Goal: Task Accomplishment & Management: Manage account settings

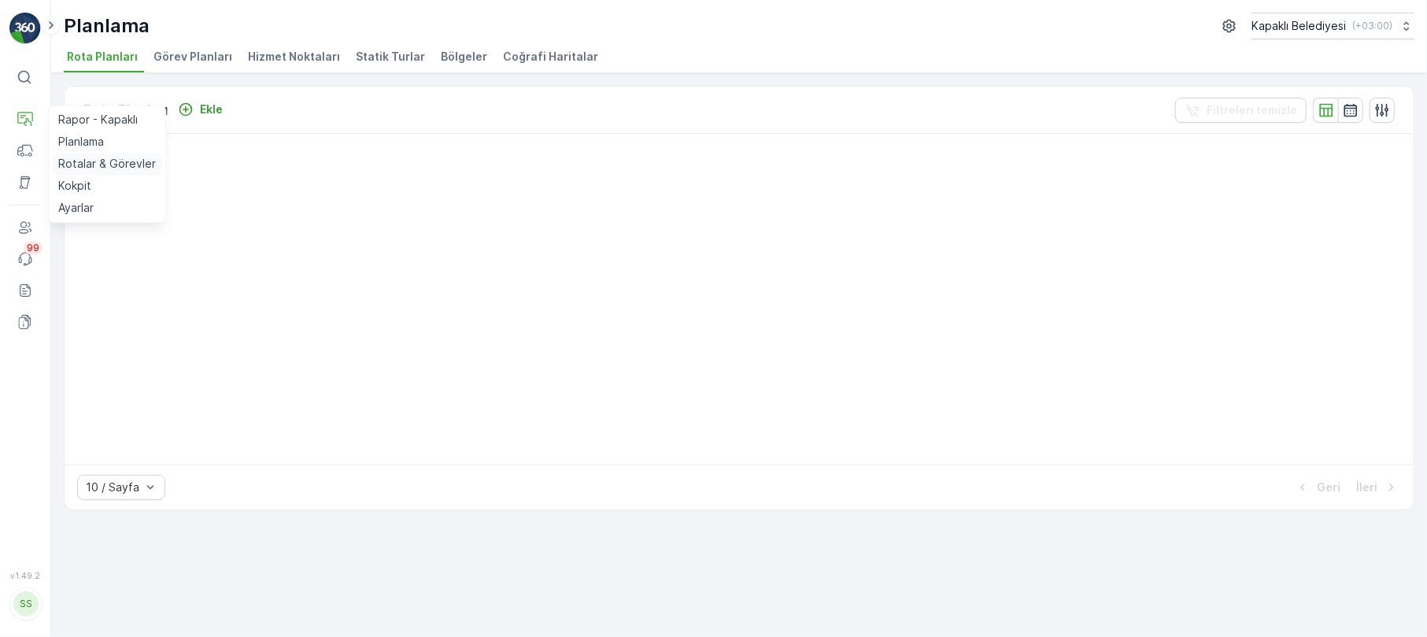
click at [107, 158] on p "Rotalar & Görevler" at bounding box center [107, 164] width 98 height 16
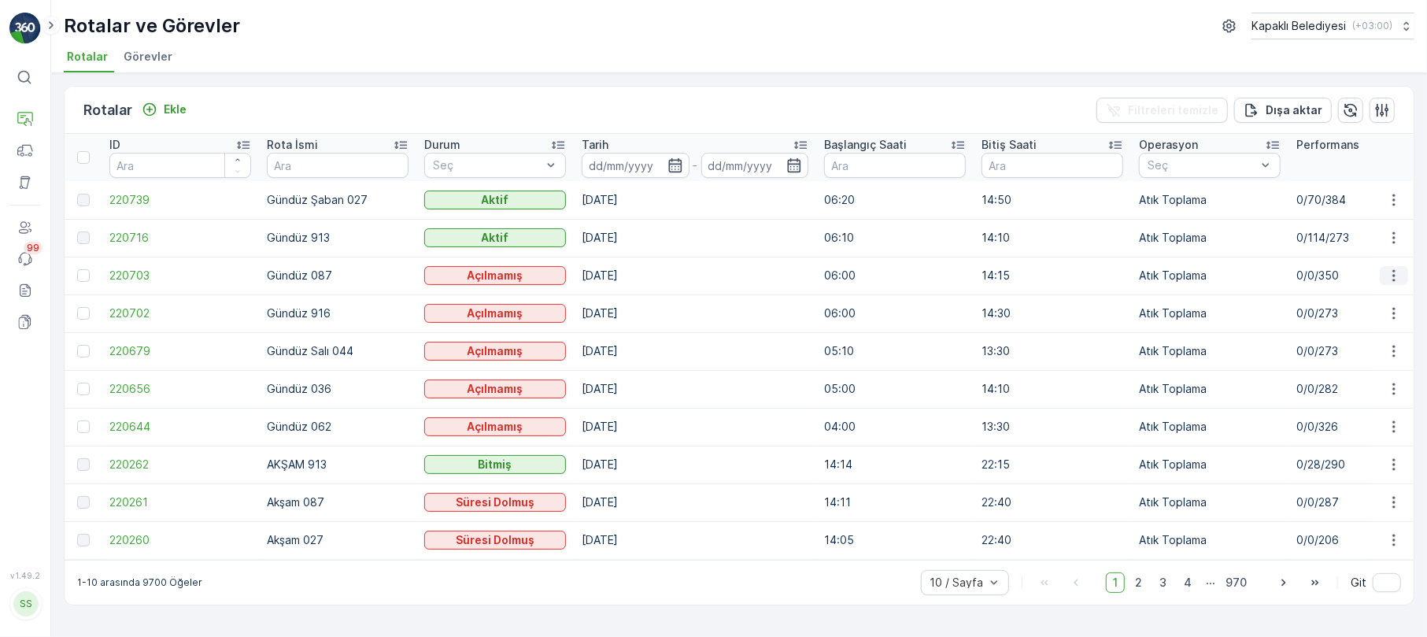
click at [1388, 269] on icon "button" at bounding box center [1394, 276] width 16 height 16
click at [1375, 300] on span "Daha fazla ayrıntı görün" at bounding box center [1356, 299] width 125 height 16
click at [1395, 423] on icon "button" at bounding box center [1394, 427] width 16 height 16
click at [1364, 448] on span "Daha fazla ayrıntı görün" at bounding box center [1356, 450] width 125 height 16
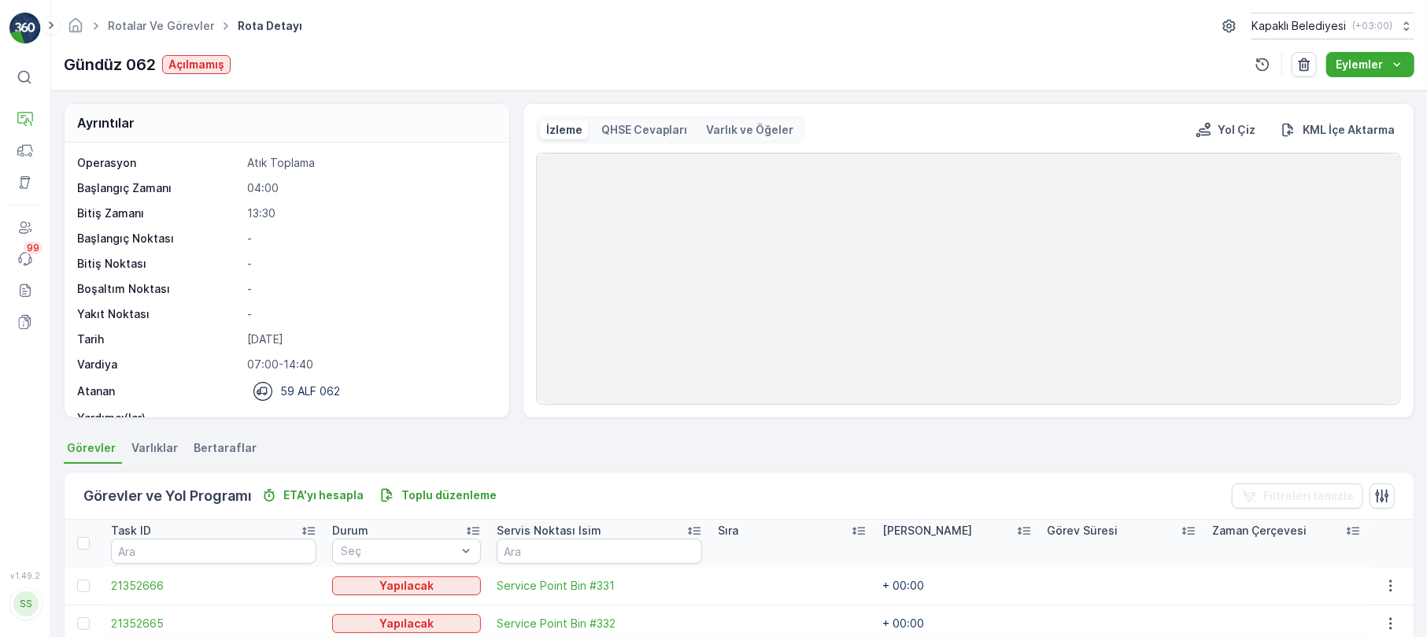
scroll to position [50, 0]
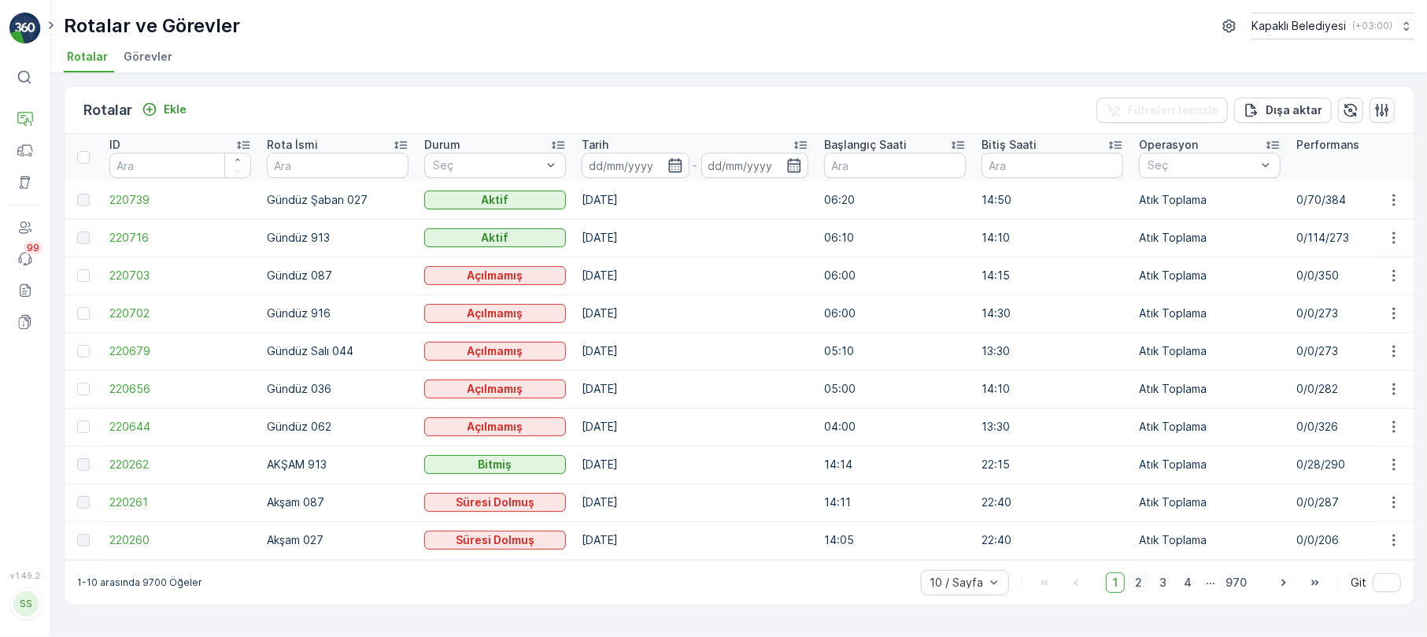
click at [1136, 585] on span "2" at bounding box center [1138, 582] width 21 height 20
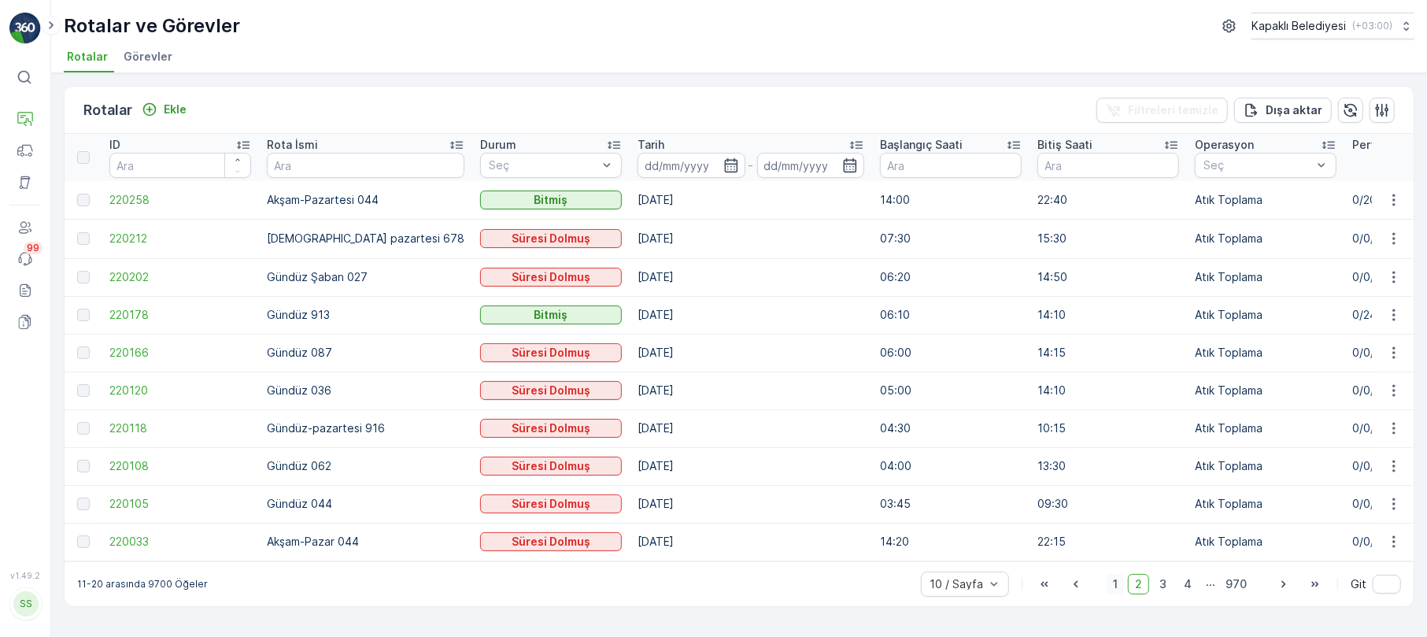
click at [1121, 587] on span "1" at bounding box center [1115, 584] width 19 height 20
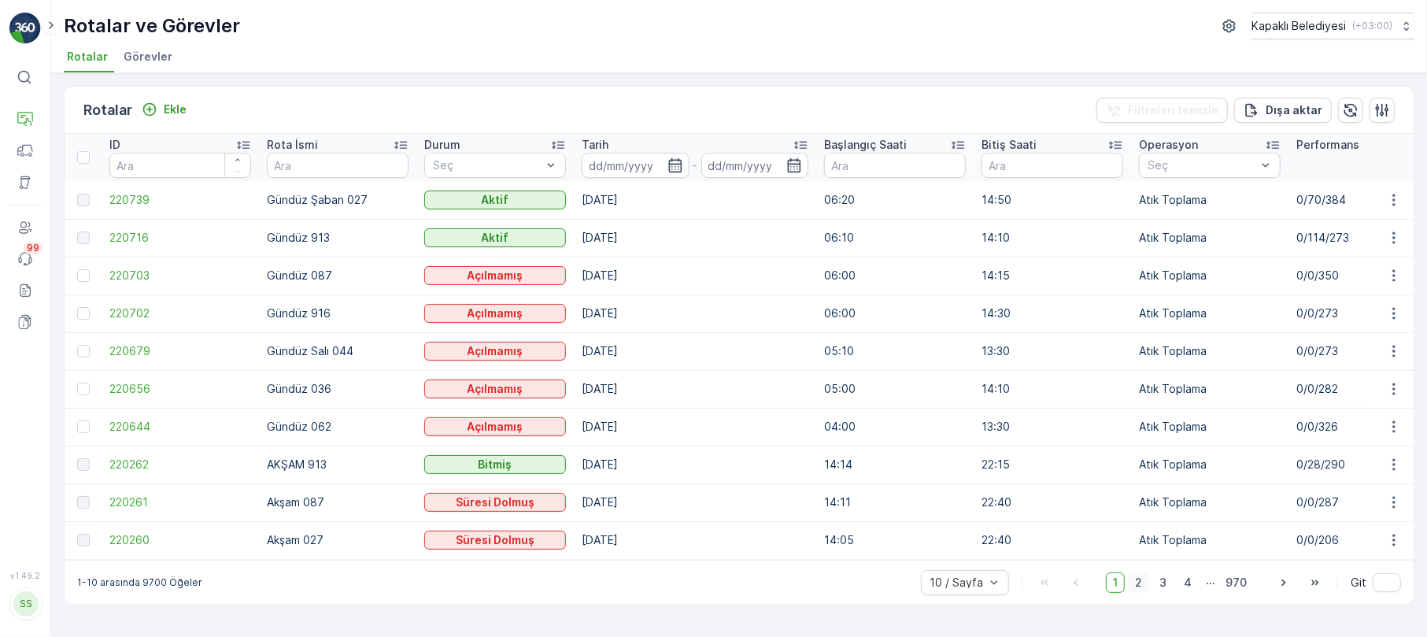
click at [1144, 587] on span "2" at bounding box center [1138, 582] width 21 height 20
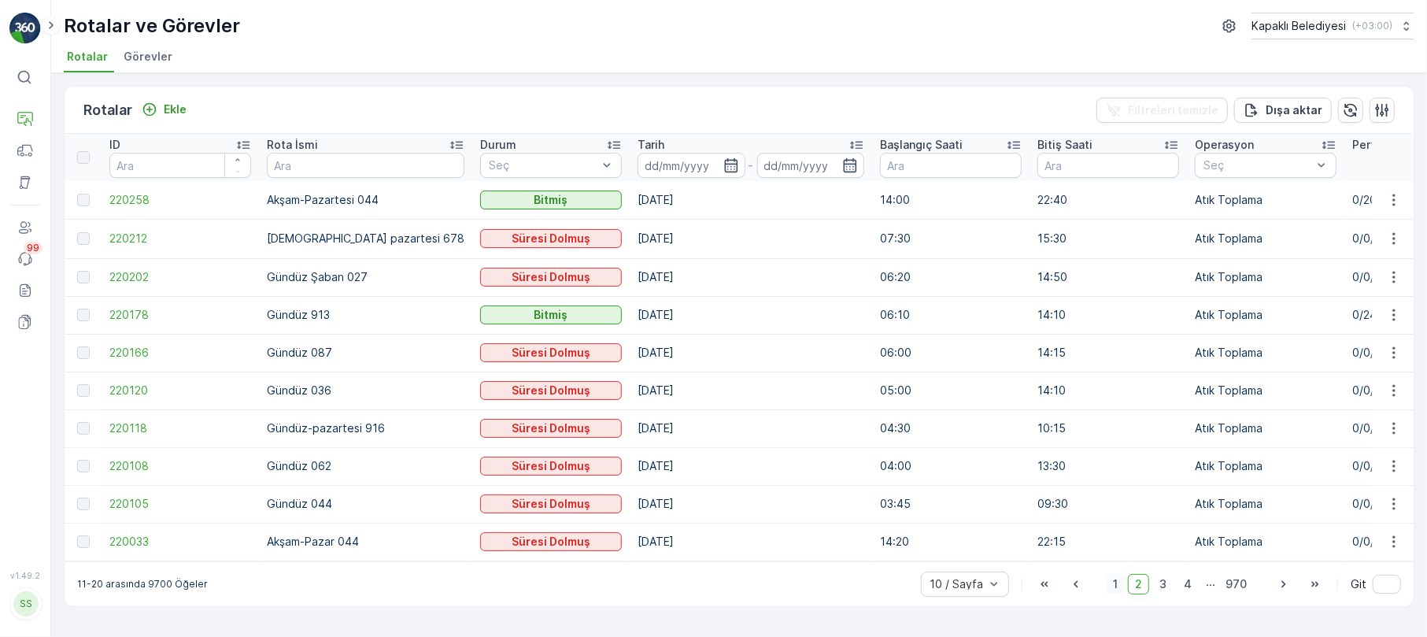
click at [1116, 593] on span "1" at bounding box center [1115, 584] width 19 height 20
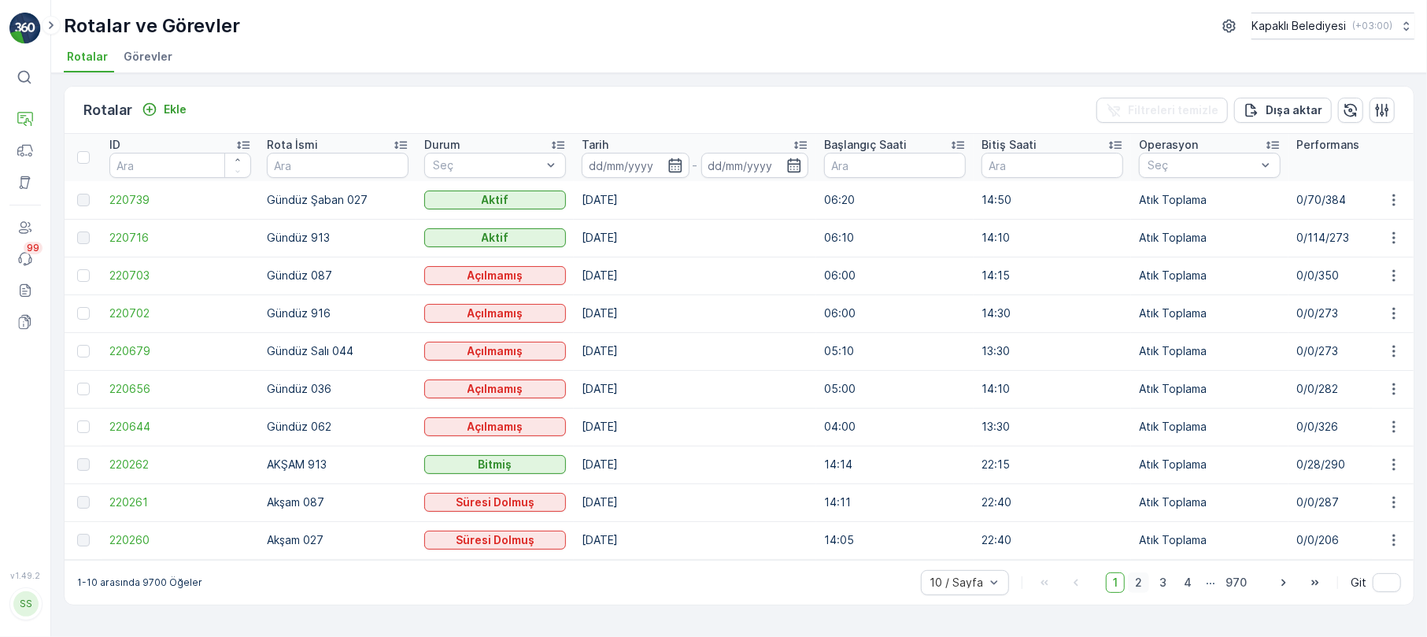
click at [1136, 587] on span "2" at bounding box center [1138, 582] width 21 height 20
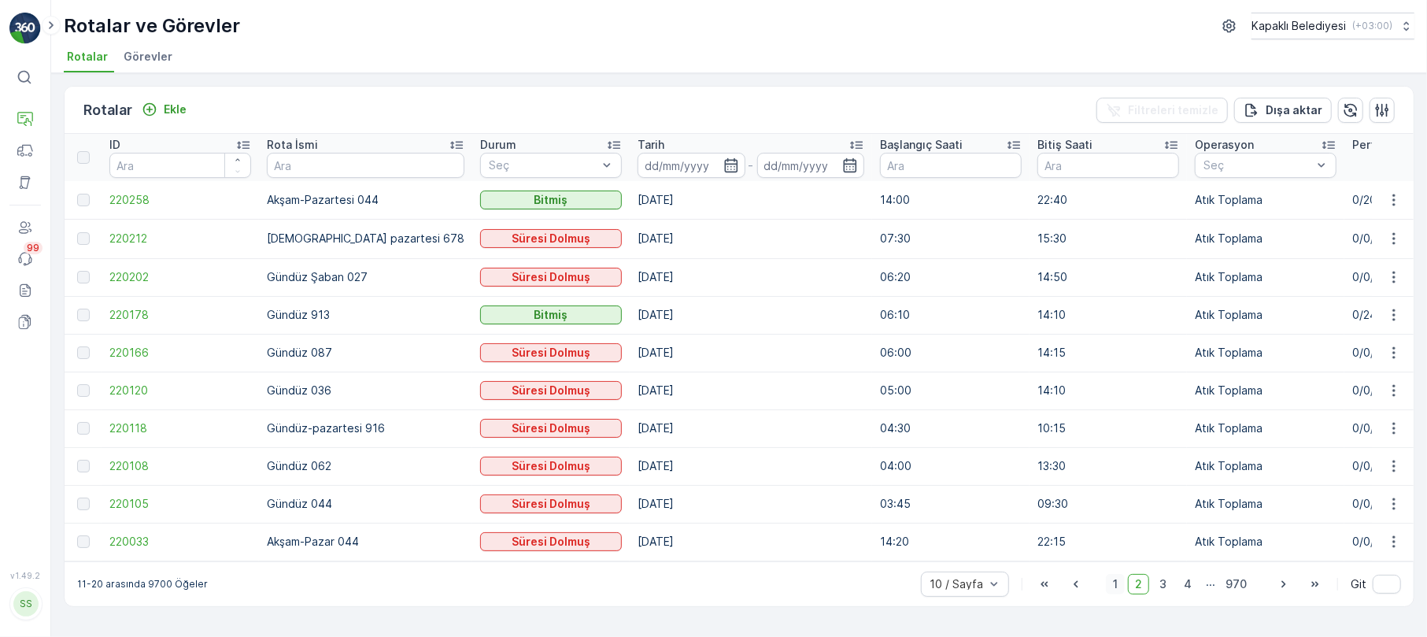
click at [1119, 593] on span "1" at bounding box center [1115, 584] width 19 height 20
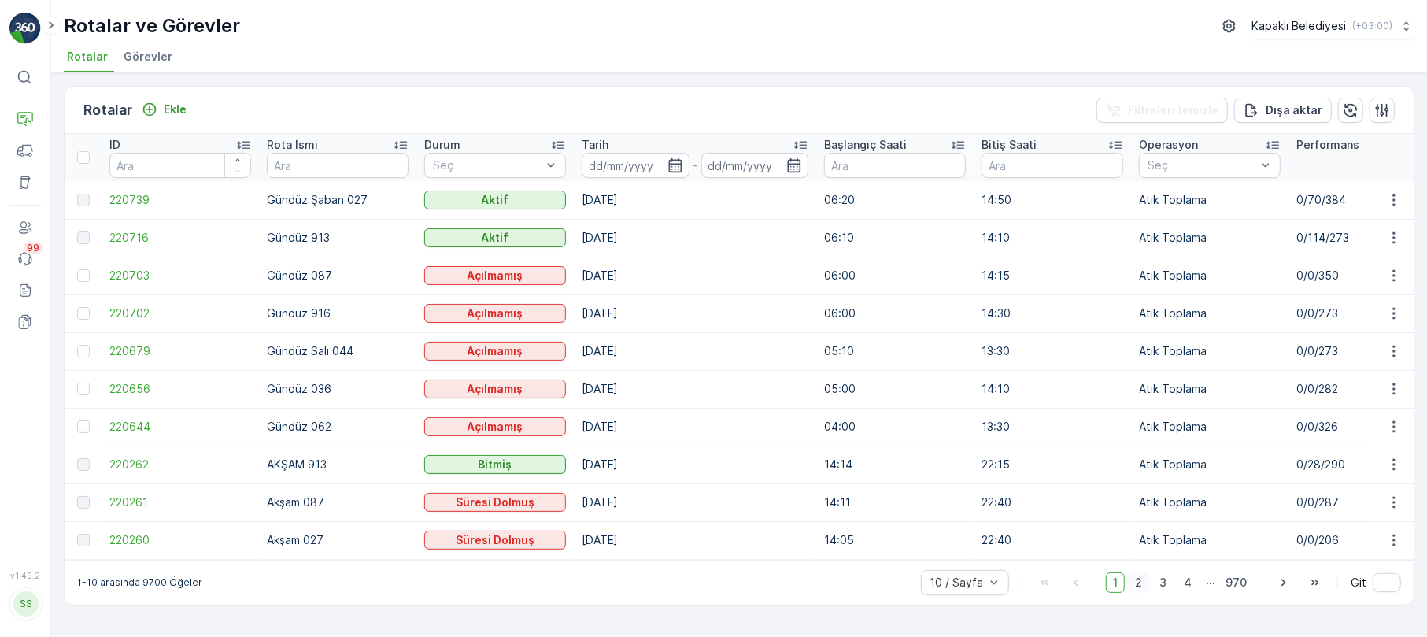
click at [1136, 587] on span "2" at bounding box center [1138, 582] width 21 height 20
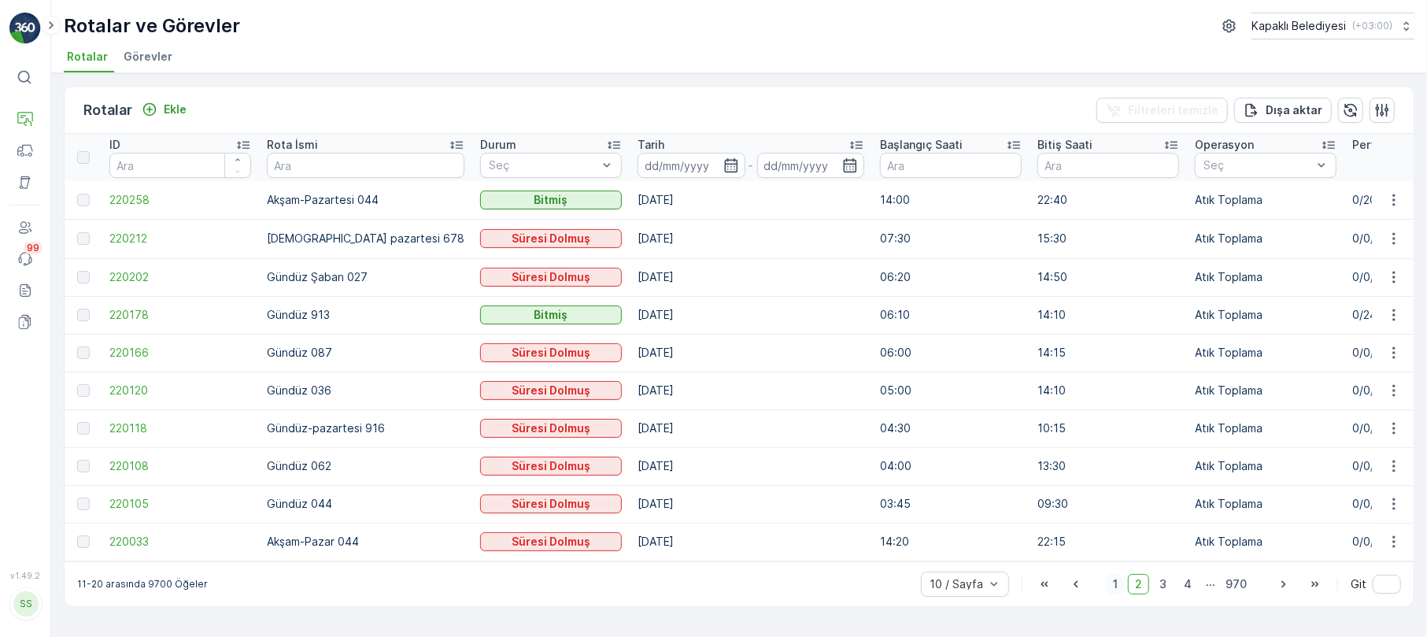
click at [1118, 581] on span "1" at bounding box center [1115, 584] width 19 height 20
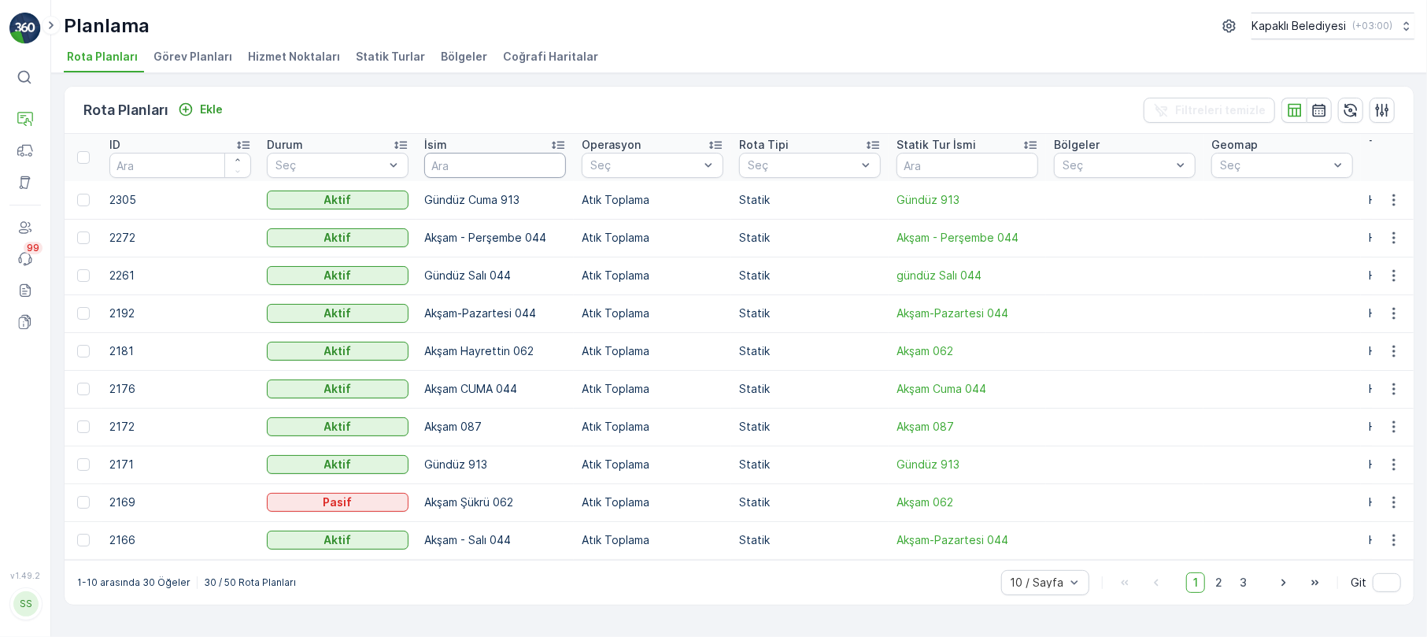
click at [485, 172] on input "text" at bounding box center [495, 165] width 142 height 25
type input "062"
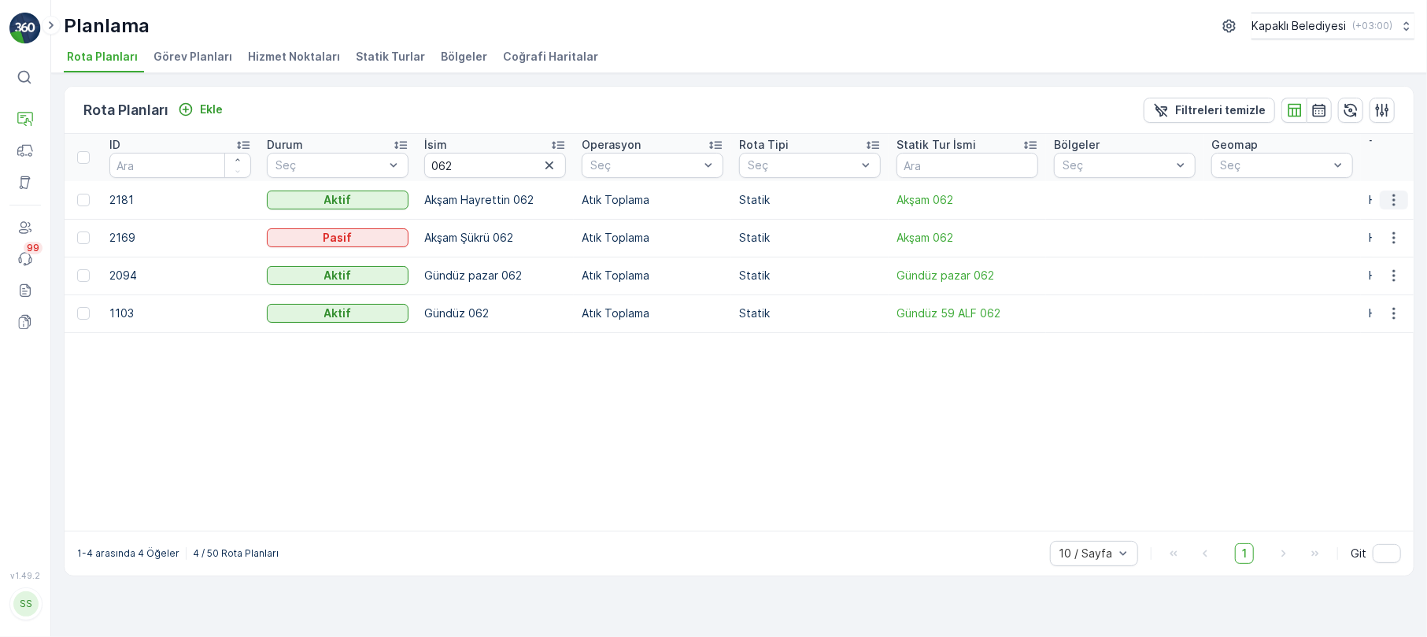
click at [1393, 201] on icon "button" at bounding box center [1394, 200] width 16 height 16
click at [1371, 219] on span "Rota Planını Düzenle" at bounding box center [1365, 224] width 108 height 16
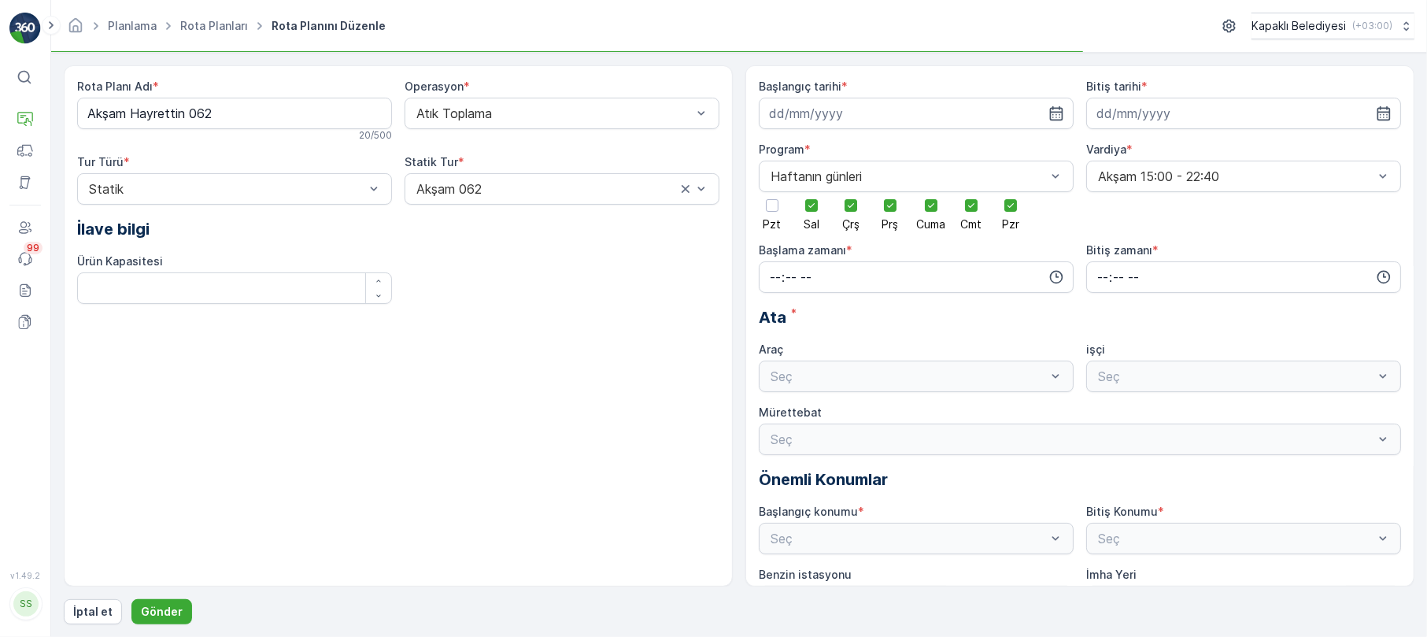
type input "[DATE]"
type input "14:00"
type input "22:50"
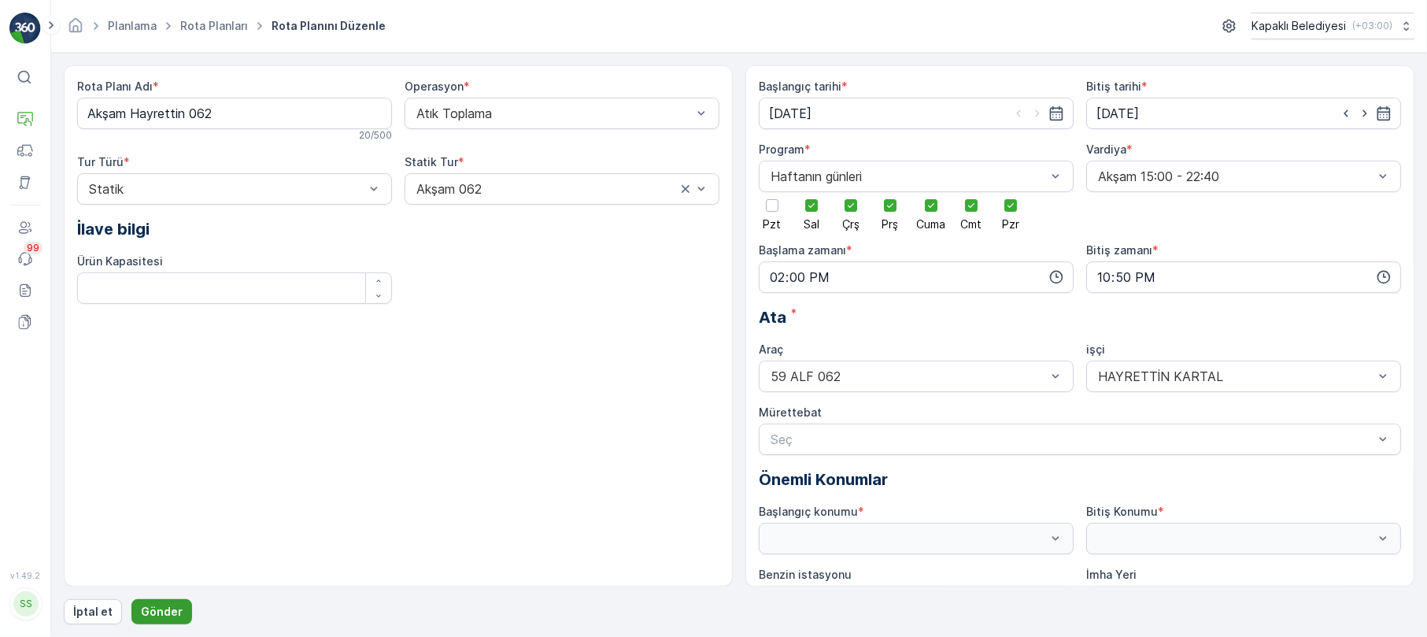
click at [170, 607] on p "Gönder" at bounding box center [162, 612] width 42 height 16
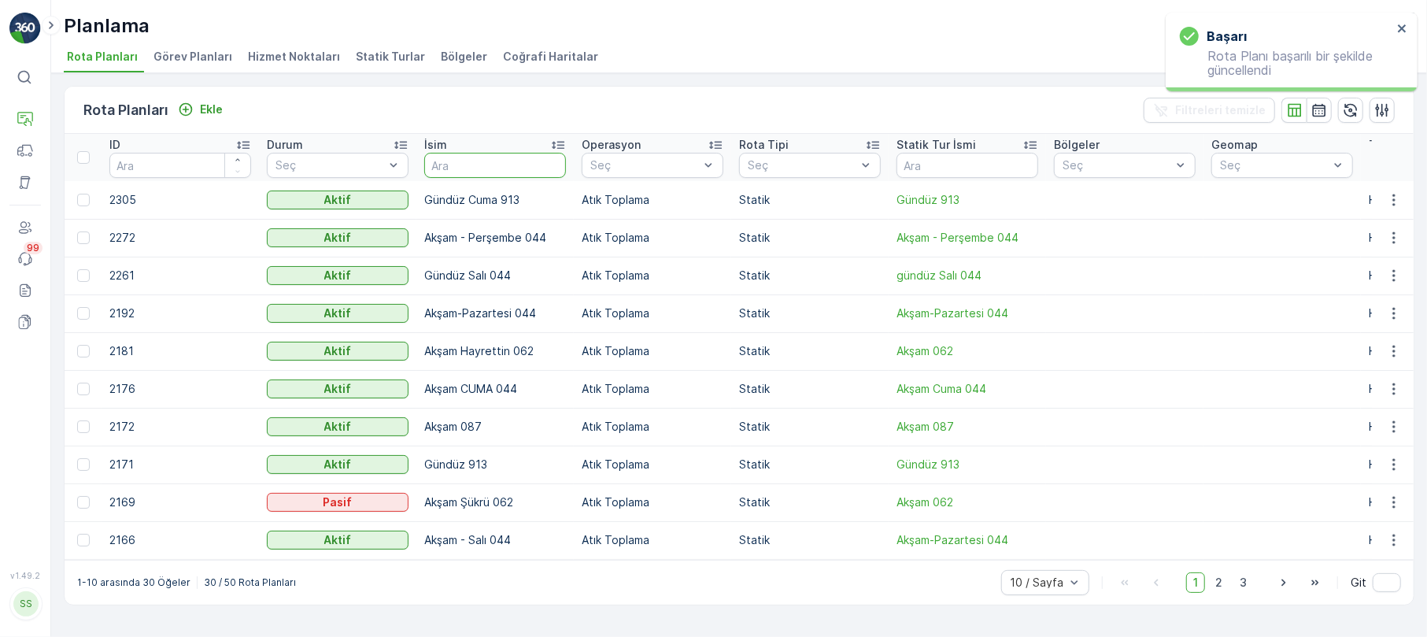
click at [508, 158] on input "text" at bounding box center [495, 165] width 142 height 25
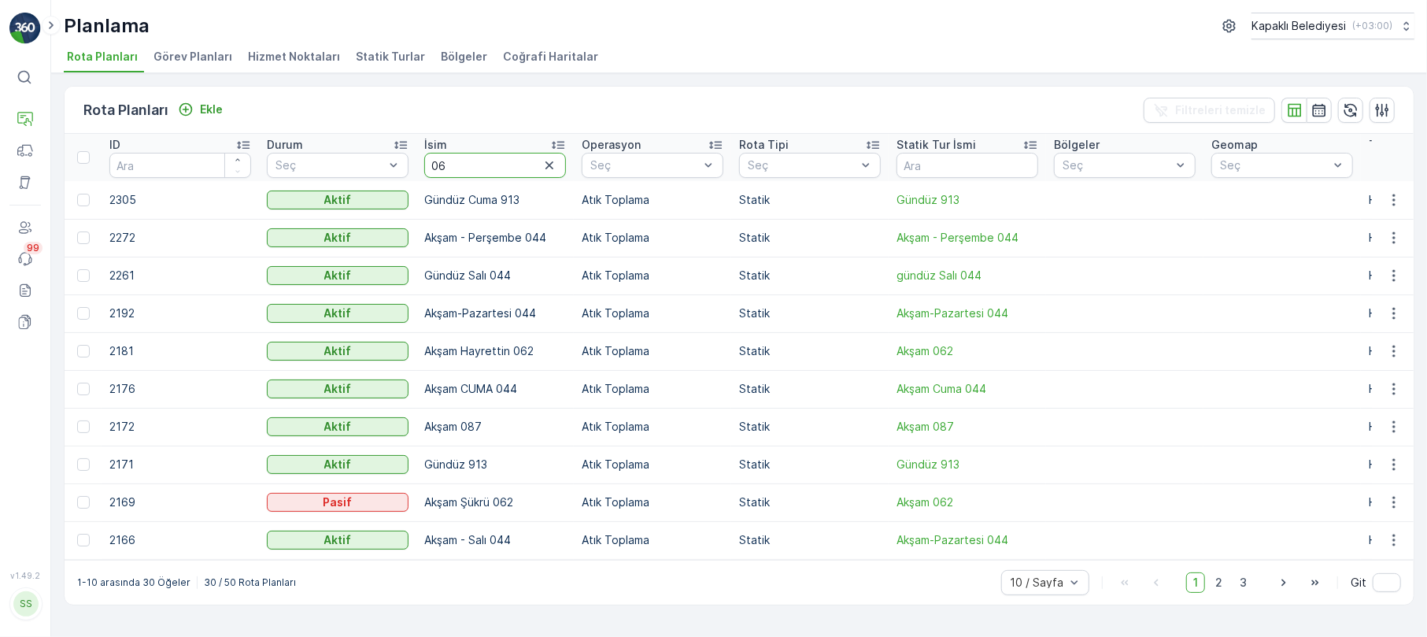
type input "062"
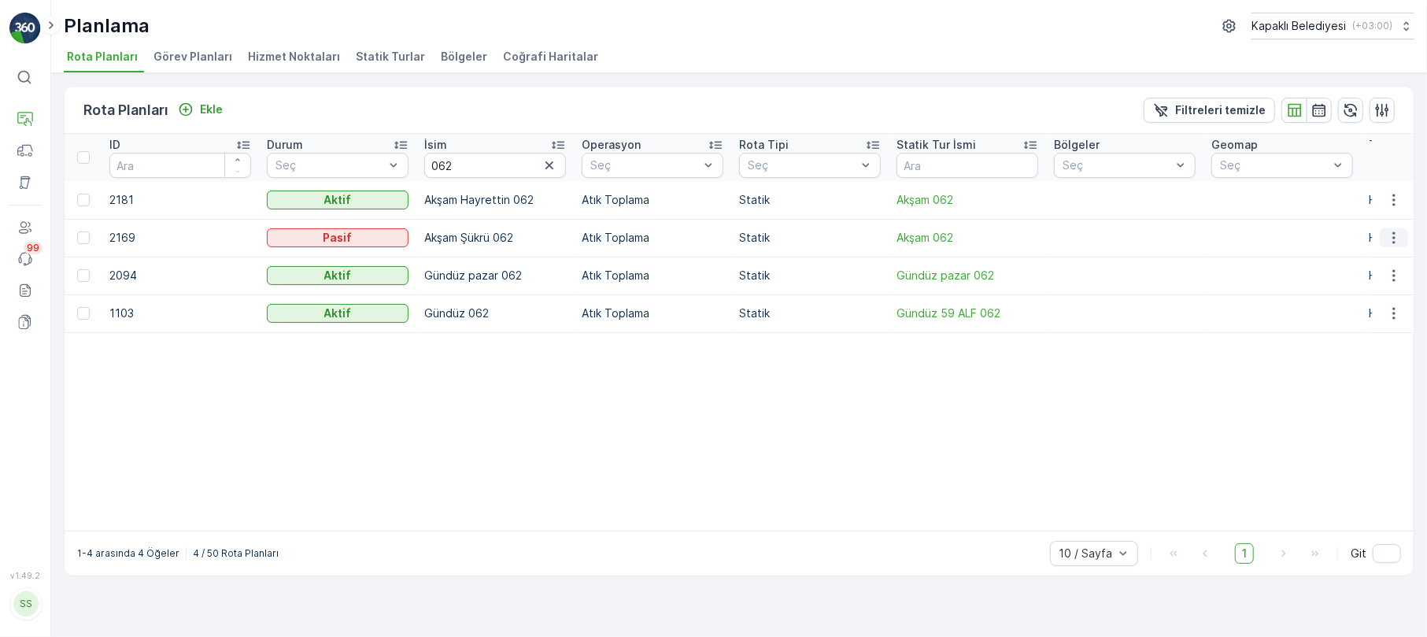
click at [1395, 231] on icon "button" at bounding box center [1394, 238] width 16 height 16
click at [1376, 259] on span "Rota Planını Düzenle" at bounding box center [1365, 261] width 108 height 16
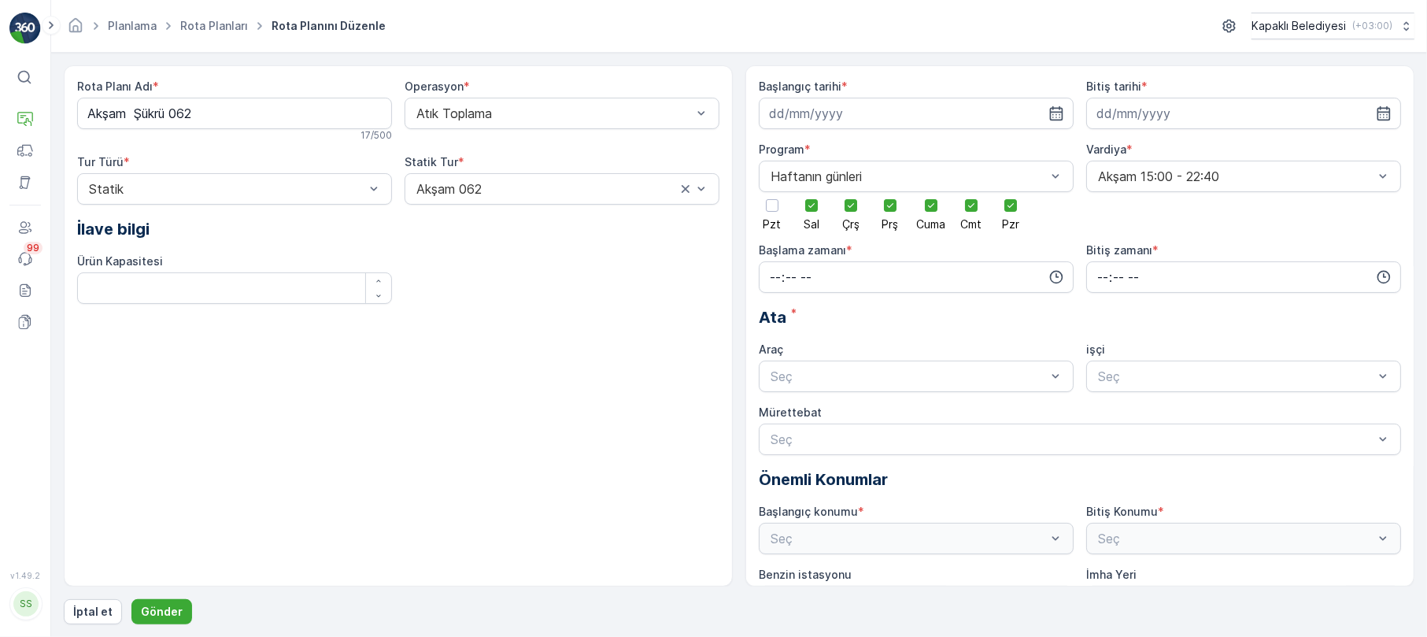
type input "[DATE]"
type input "14:00"
type input "23:00"
click at [149, 618] on p "Gönder" at bounding box center [162, 612] width 42 height 16
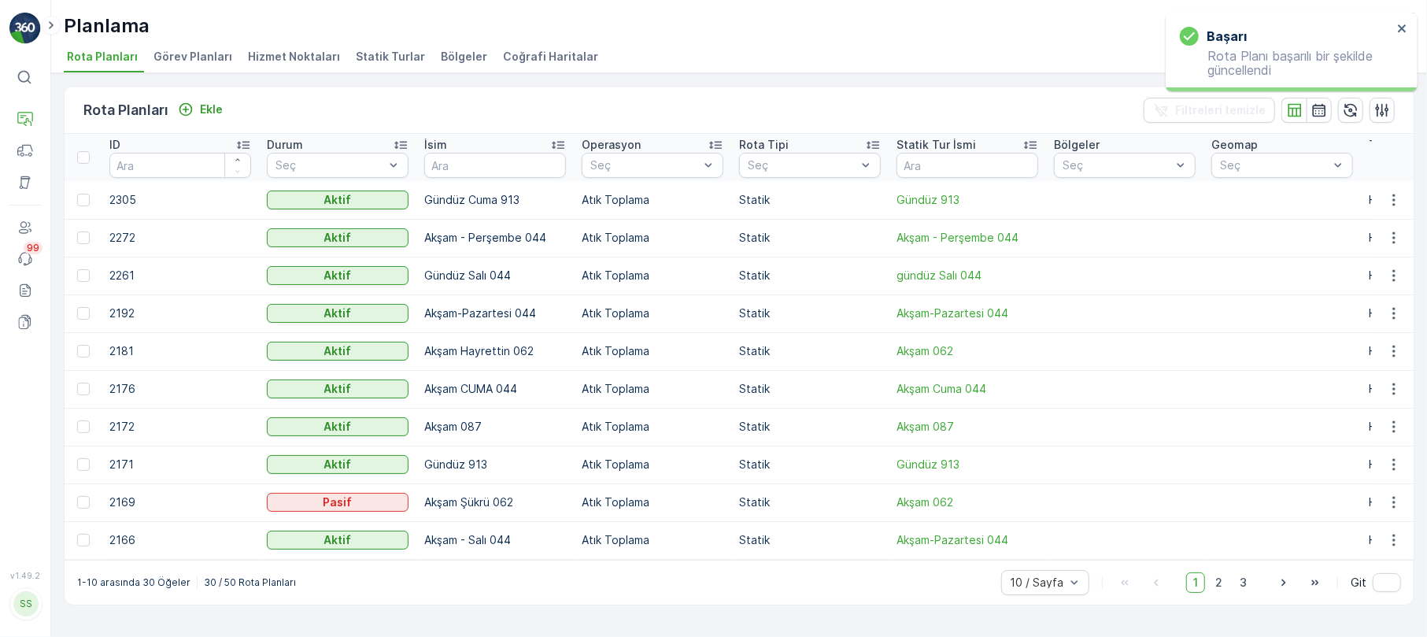
click at [365, 67] on li "Statik Turlar" at bounding box center [392, 59] width 79 height 27
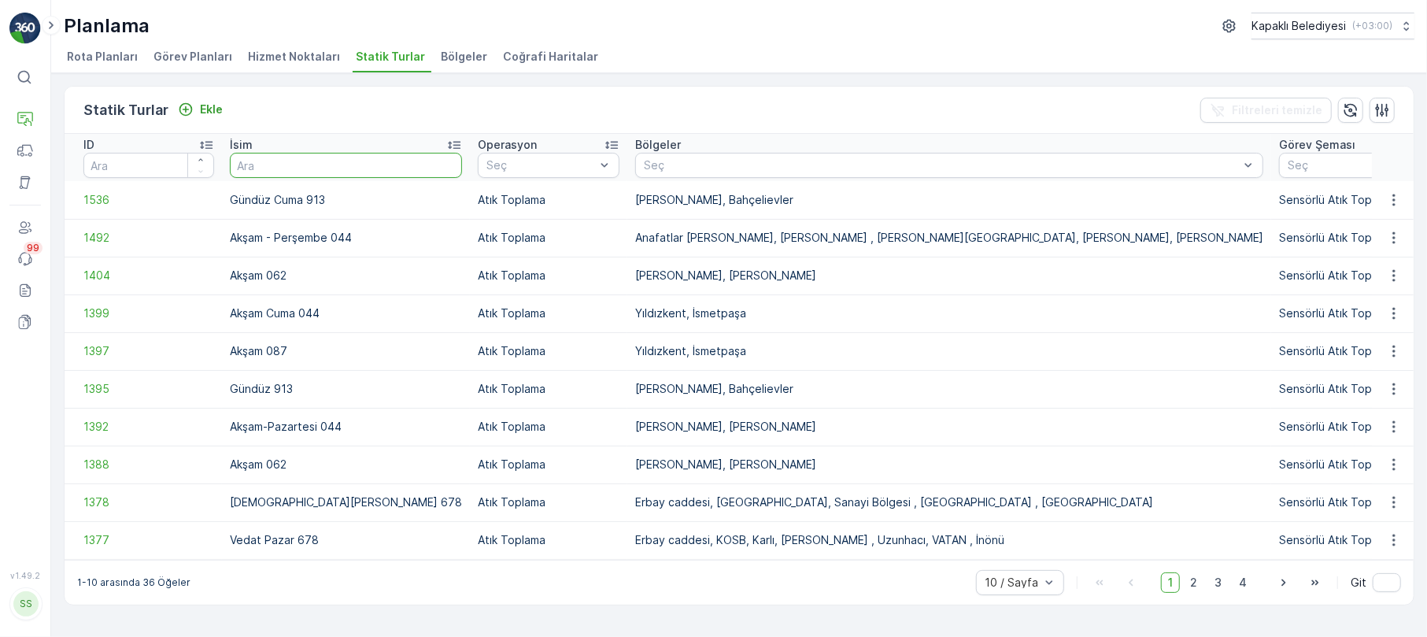
click at [281, 168] on input "text" at bounding box center [346, 165] width 232 height 25
type input "062"
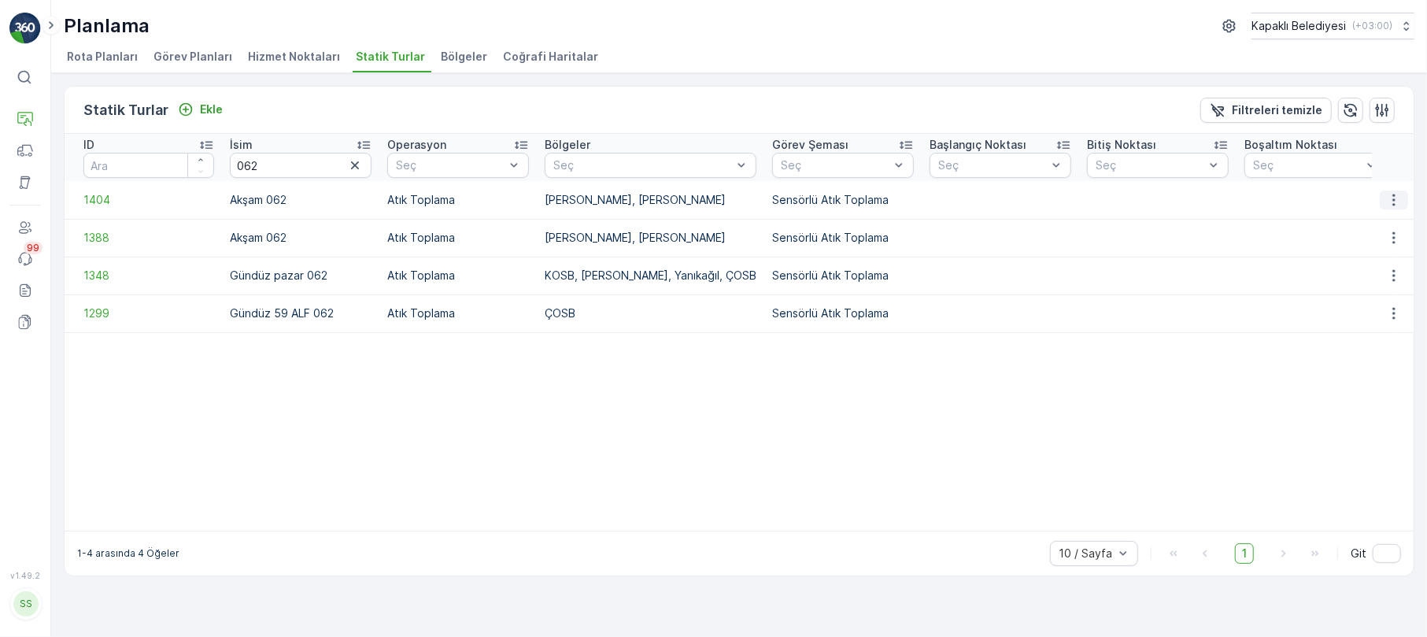
click at [1392, 197] on icon "button" at bounding box center [1394, 200] width 16 height 16
click at [951, 359] on table "ID İsim 062 Operasyon Seç Bölgeler Seç Görev Şeması Seç Başlangıç Noktası Seç B…" at bounding box center [908, 332] width 1686 height 397
click at [1393, 201] on icon "button" at bounding box center [1394, 200] width 16 height 16
click at [1357, 243] on span "Statik Turu Düzenle" at bounding box center [1346, 246] width 104 height 16
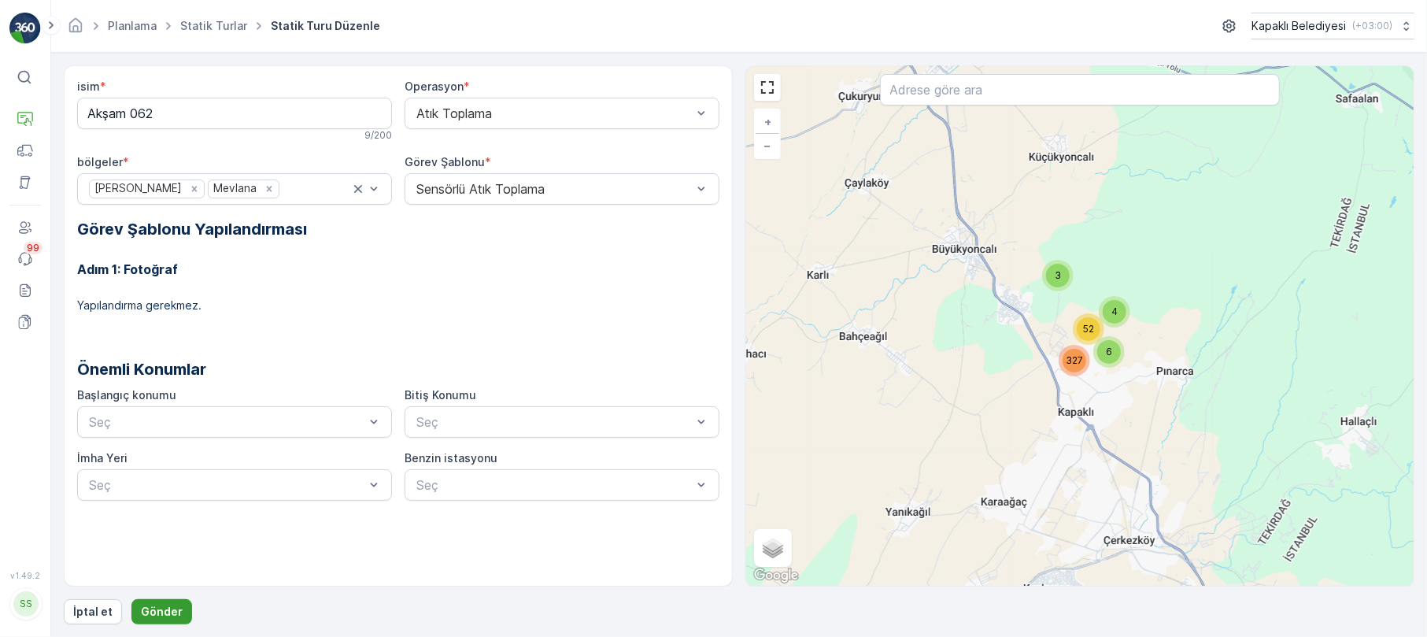
click at [149, 612] on p "Gönder" at bounding box center [162, 612] width 42 height 16
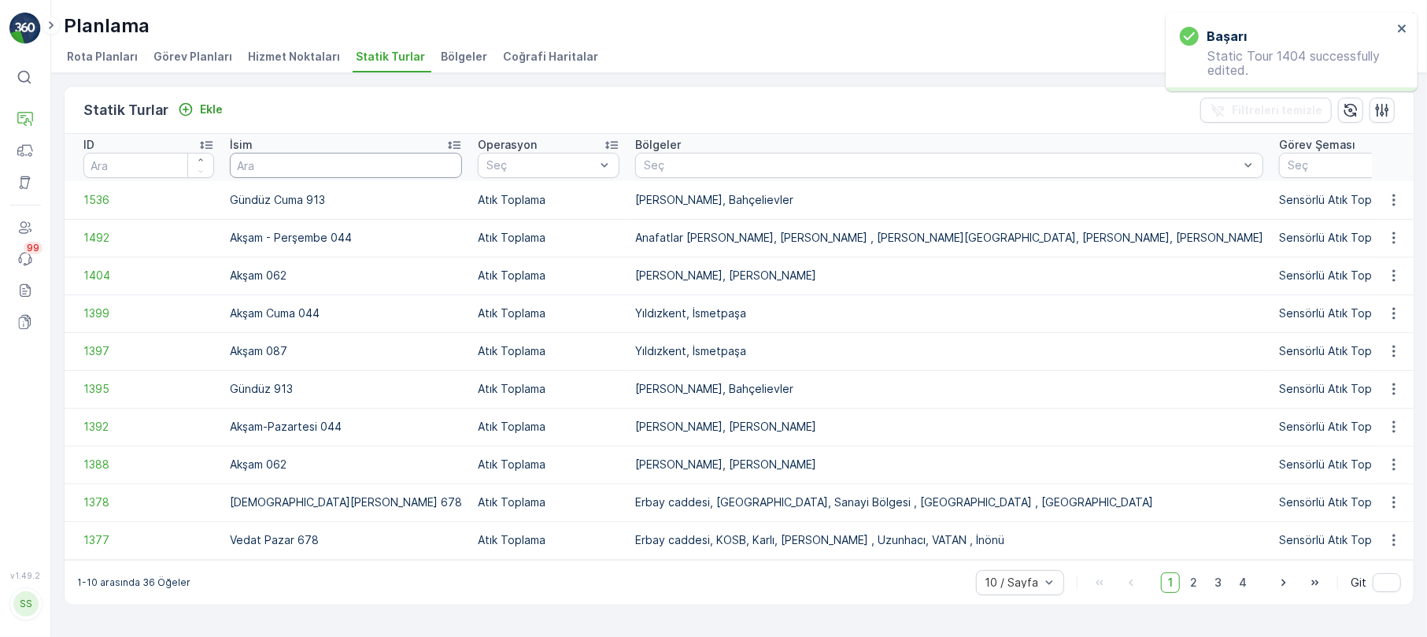
click at [279, 176] on input "text" at bounding box center [346, 165] width 232 height 25
type input "062"
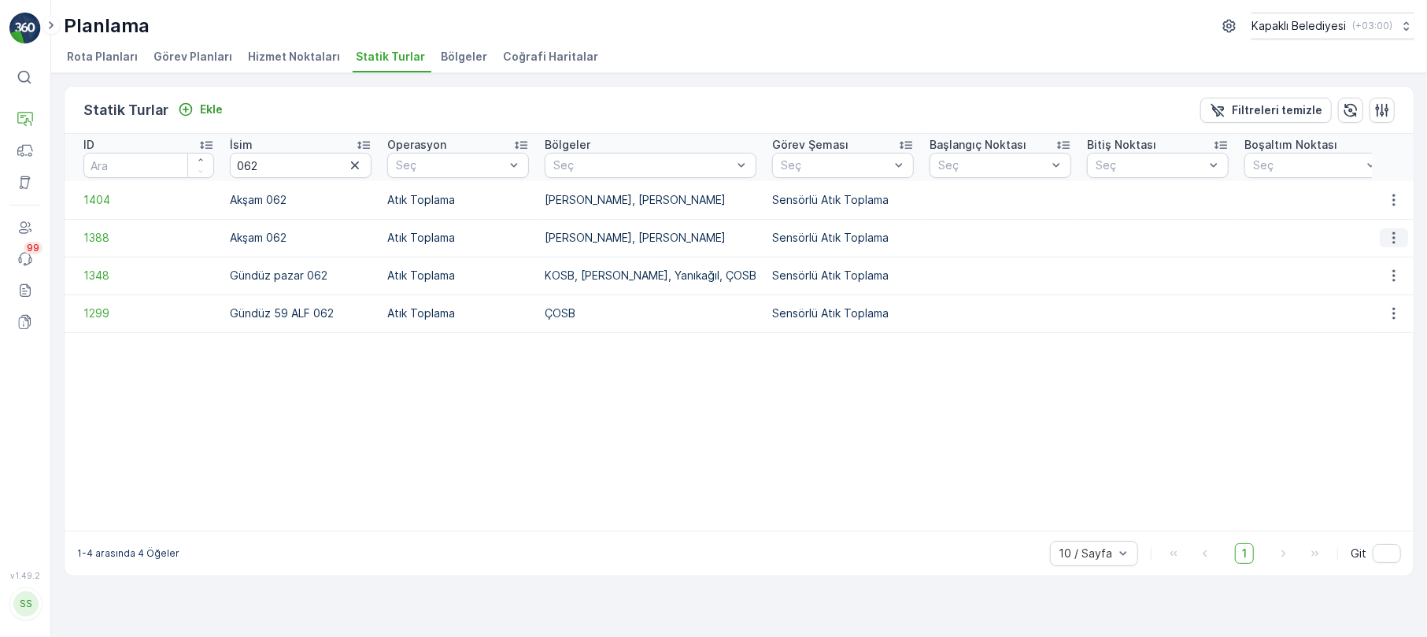
click at [1401, 234] on icon "button" at bounding box center [1394, 238] width 16 height 16
click at [1357, 280] on span "Statik Turu Düzenle" at bounding box center [1346, 283] width 104 height 16
